Goal: Task Accomplishment & Management: Manage account settings

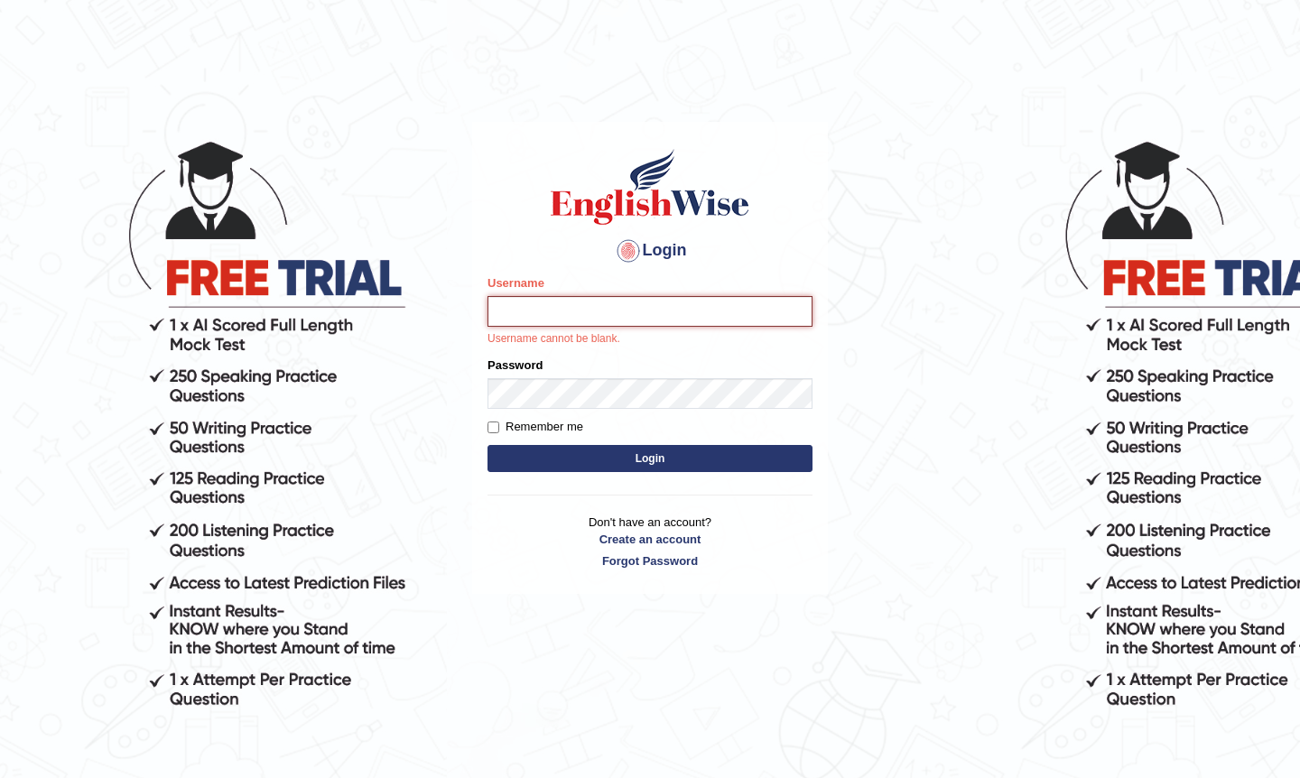
type input "Amini"
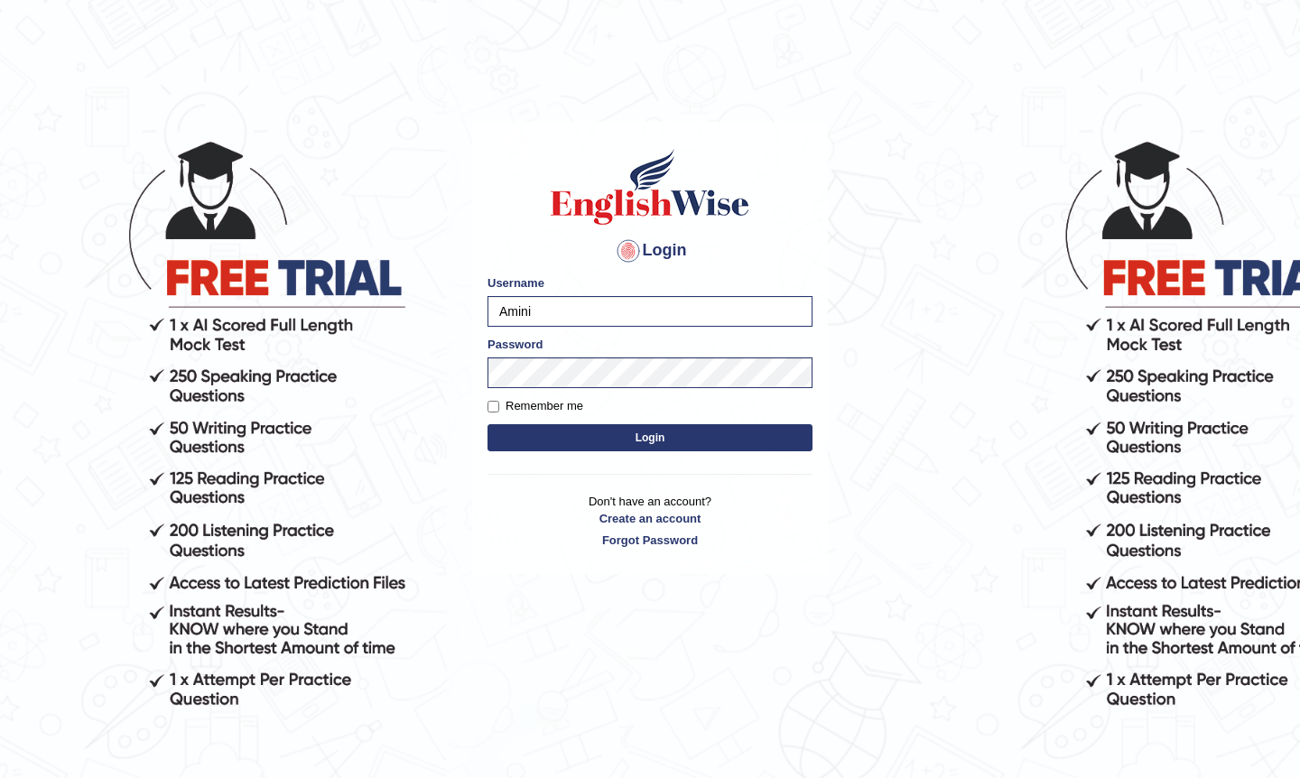
click at [565, 432] on button "Login" at bounding box center [650, 437] width 325 height 27
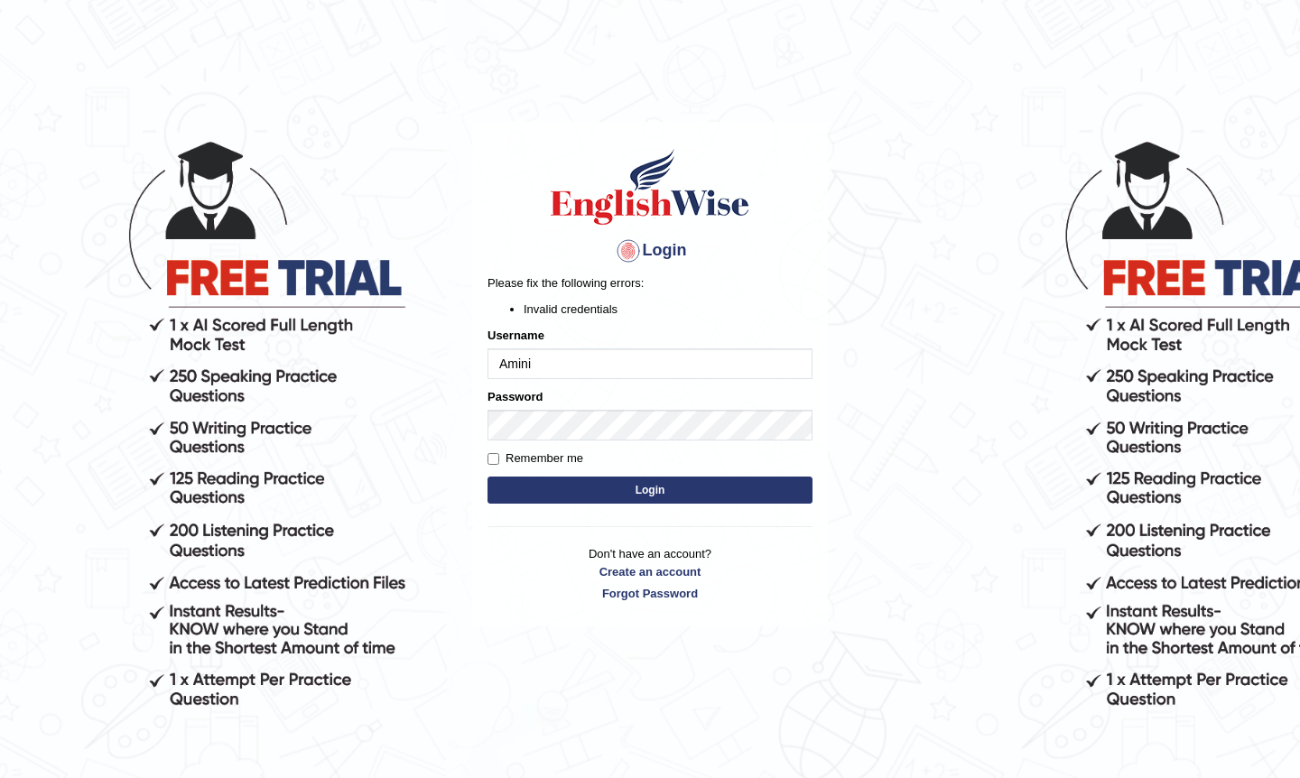
click at [758, 394] on div "Password" at bounding box center [650, 414] width 325 height 52
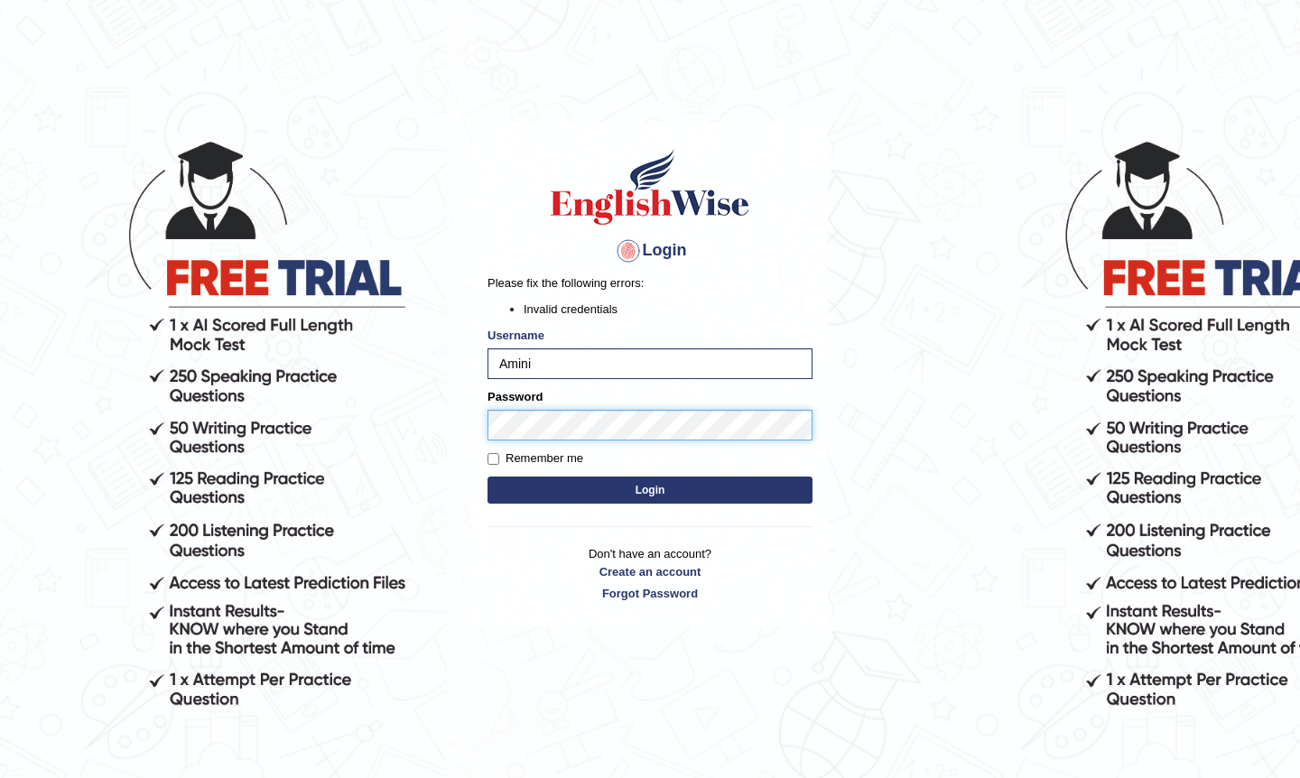
click at [650, 490] on button "Login" at bounding box center [650, 490] width 325 height 27
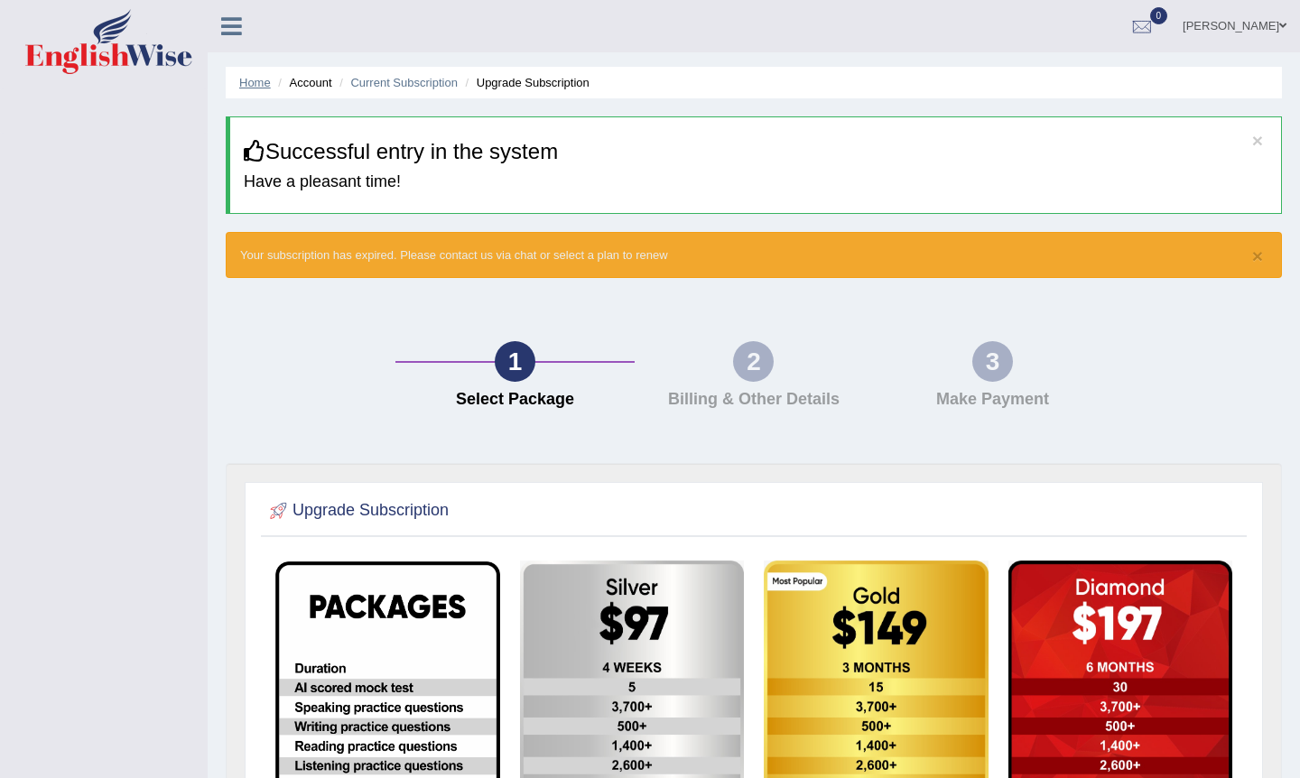
click at [256, 81] on link "Home" at bounding box center [255, 83] width 32 height 14
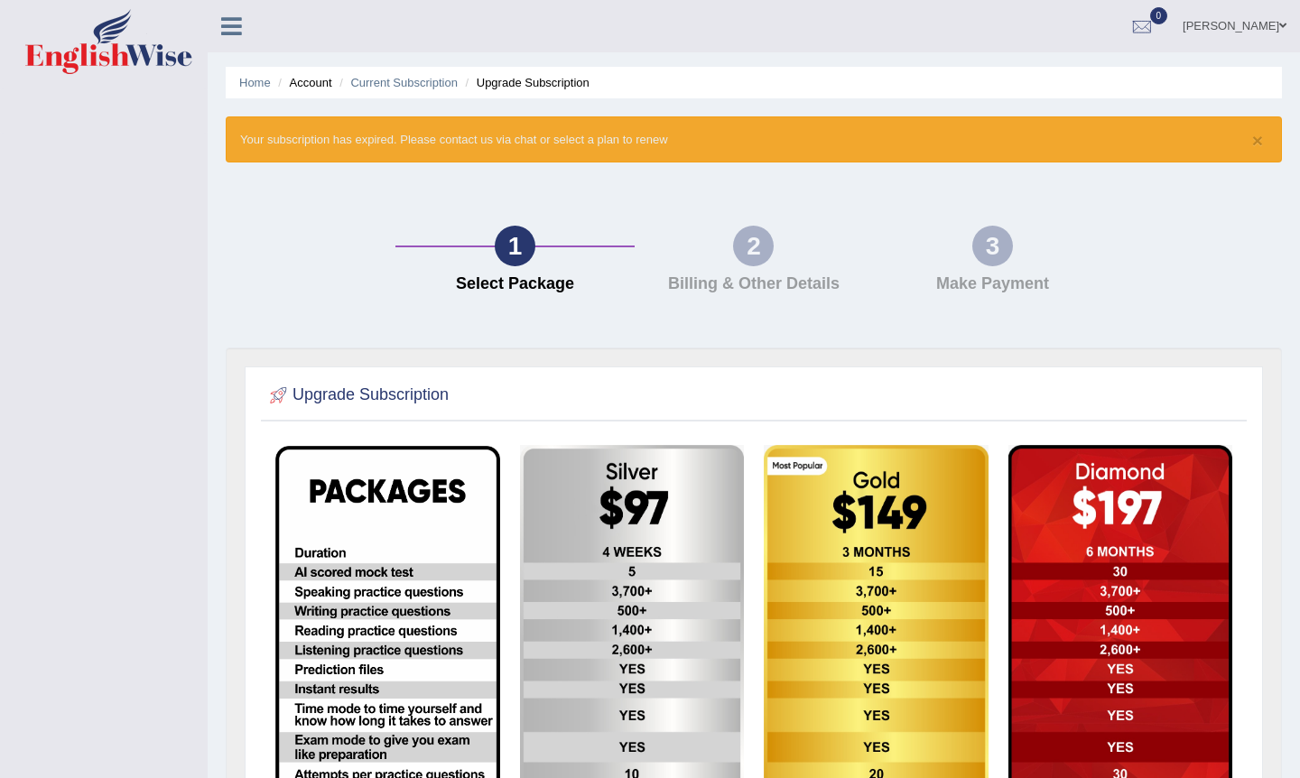
click at [792, 231] on div "2 Billing & Other Details" at bounding box center [754, 264] width 238 height 77
click at [312, 88] on li "Account" at bounding box center [303, 82] width 58 height 17
click at [312, 77] on li "Account" at bounding box center [303, 82] width 58 height 17
click at [225, 20] on icon at bounding box center [231, 25] width 21 height 23
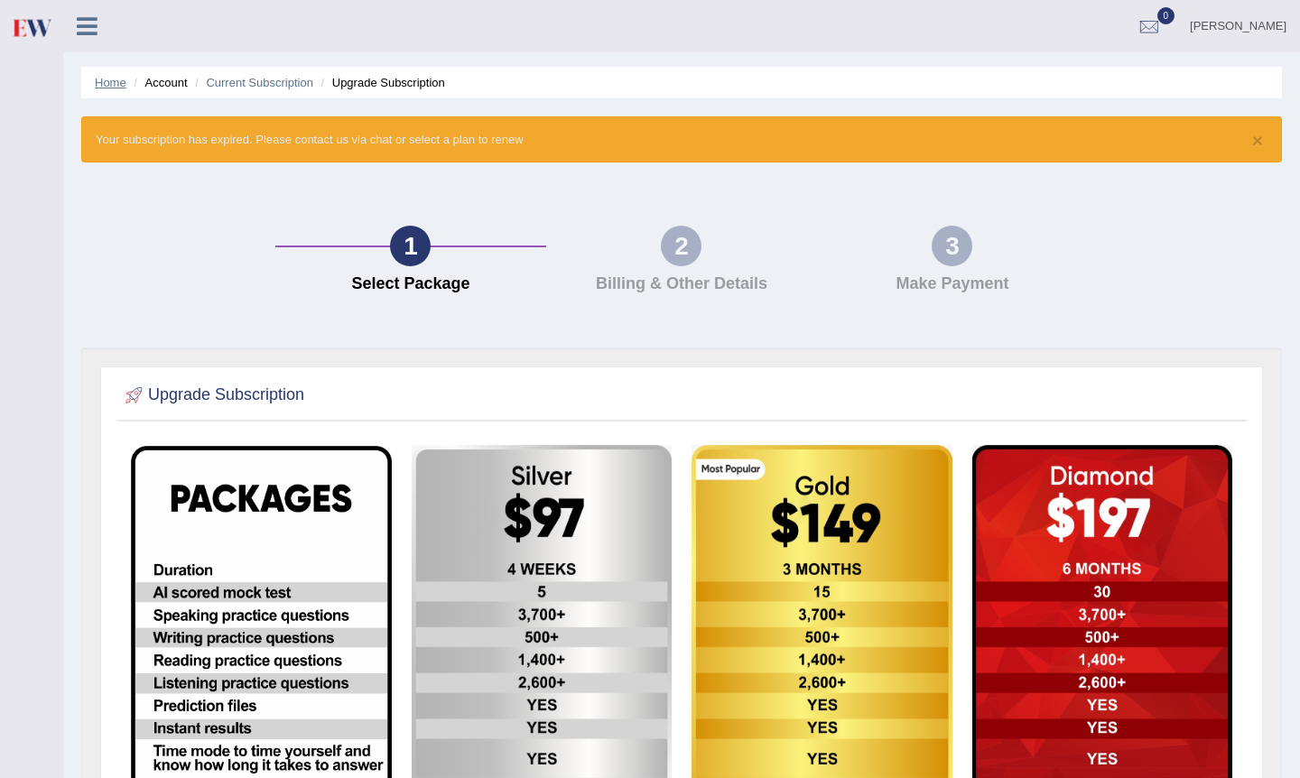
click at [117, 79] on link "Home" at bounding box center [111, 83] width 32 height 14
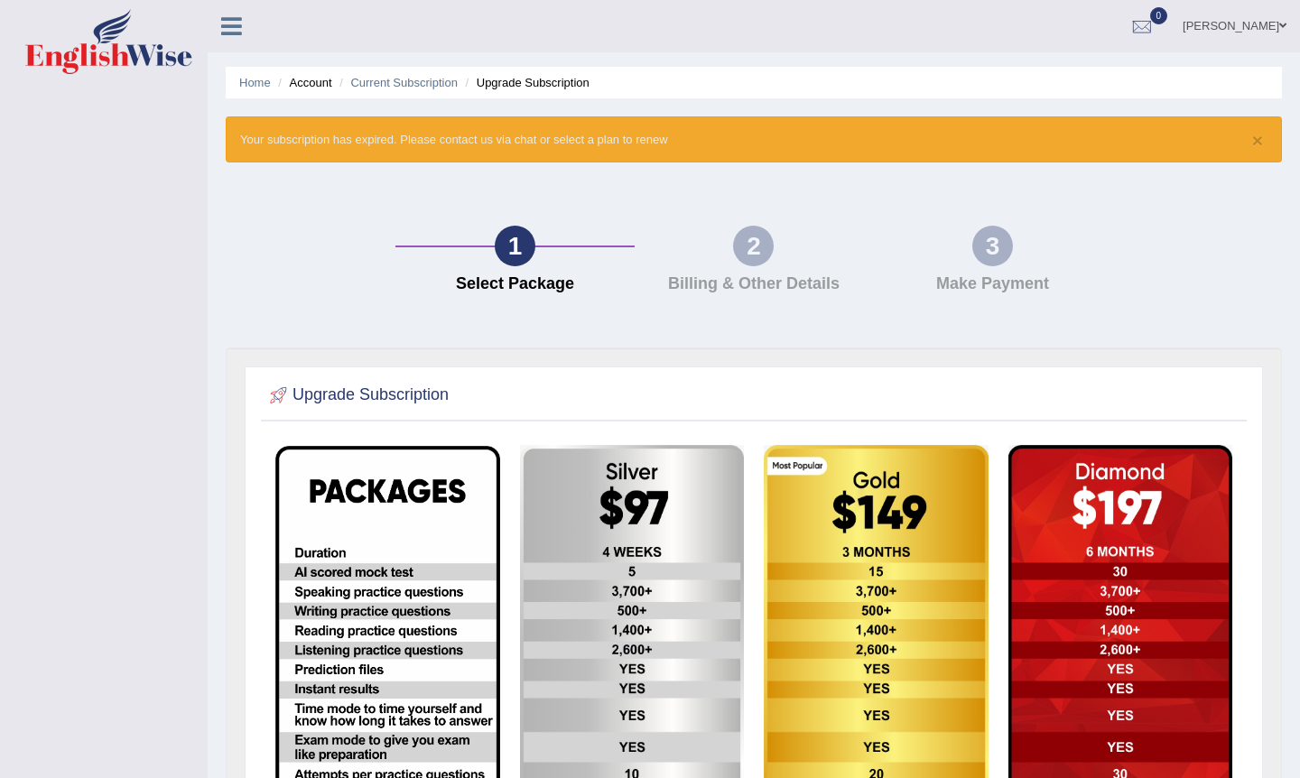
click at [563, 560] on img at bounding box center [632, 698] width 225 height 507
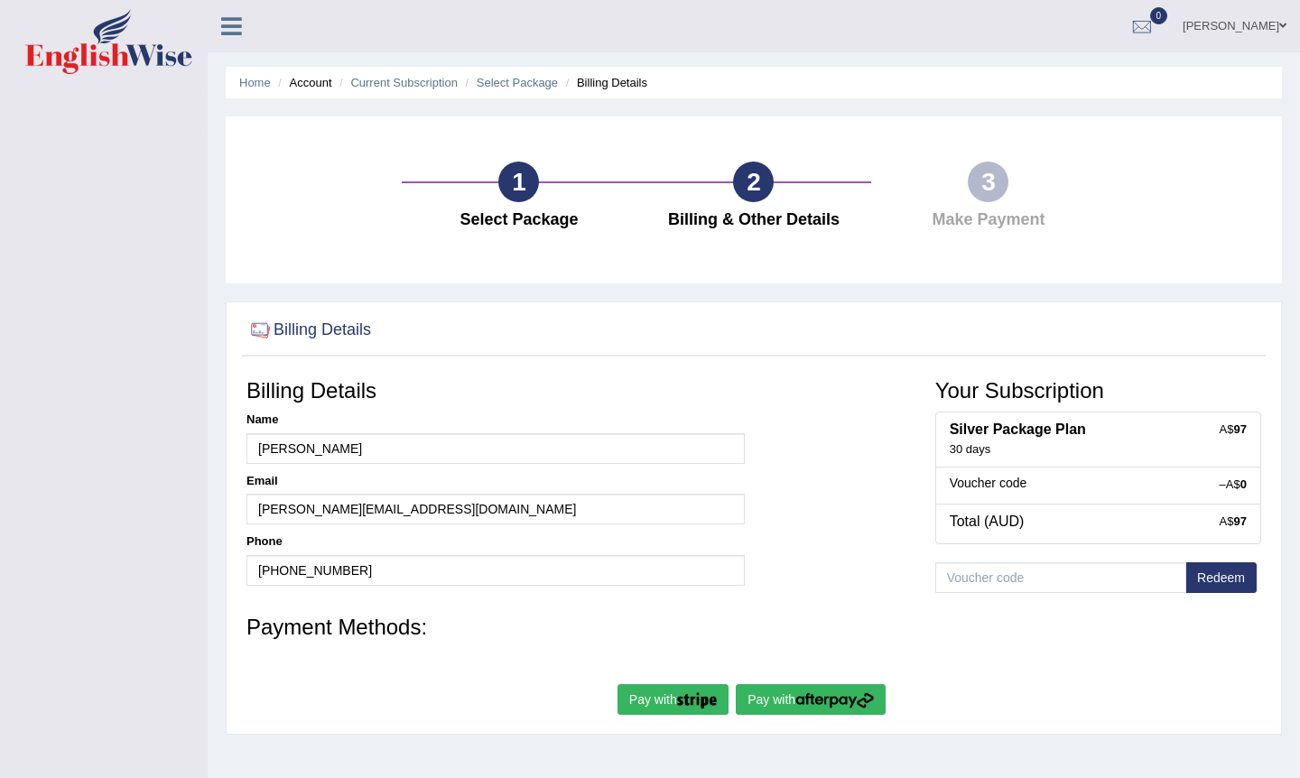
click at [317, 83] on li "Account" at bounding box center [303, 82] width 58 height 17
click at [514, 75] on li "Select Package" at bounding box center [510, 82] width 98 height 17
click at [590, 80] on li "Billing Details" at bounding box center [605, 82] width 86 height 17
click at [391, 80] on link "Current Subscription" at bounding box center [403, 83] width 107 height 14
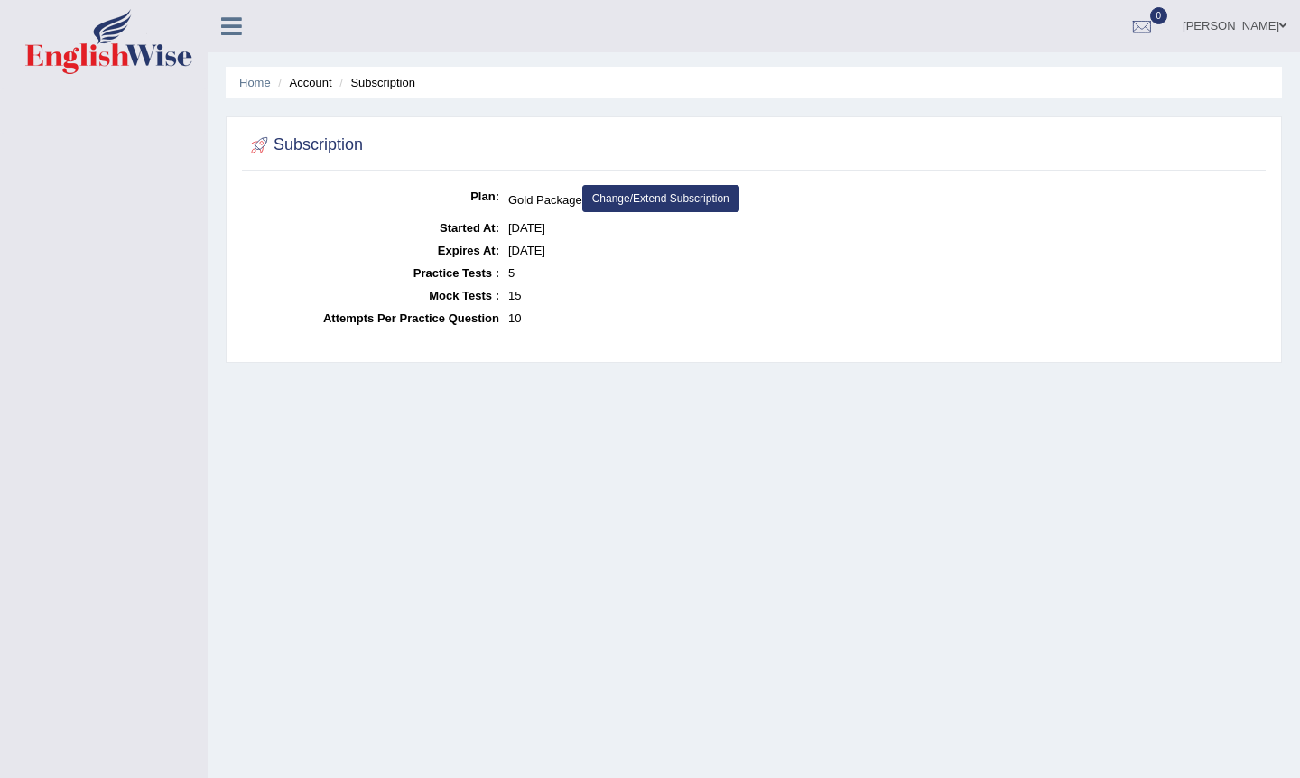
click at [694, 191] on link "Change/Extend Subscription" at bounding box center [660, 198] width 157 height 27
